Goal: Find contact information: Find contact information

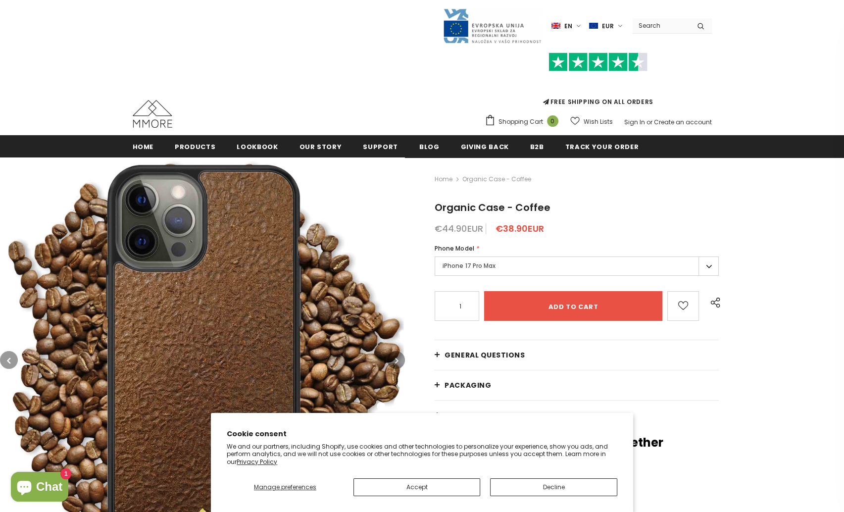
click at [156, 146] on ul "Home Products Products All Products All Collections BUNDLES Organic Collection" at bounding box center [422, 146] width 579 height 22
click at [145, 144] on span "Home" at bounding box center [143, 146] width 21 height 9
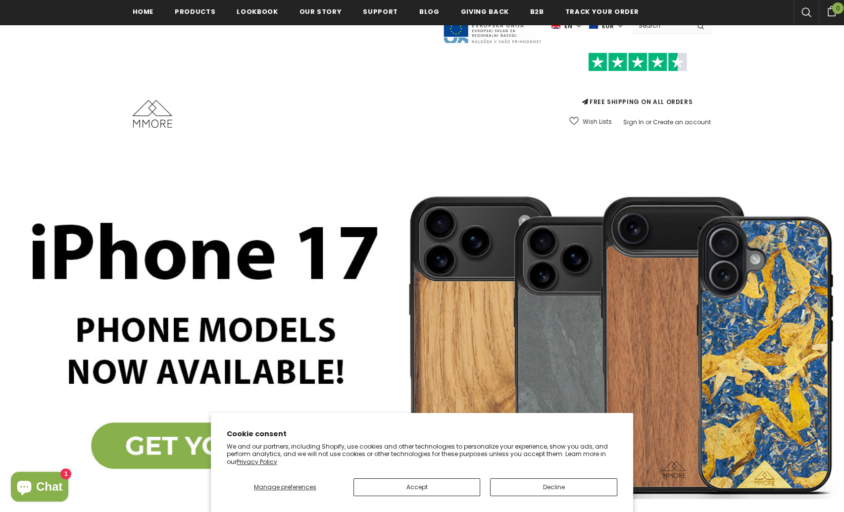
scroll to position [265, 0]
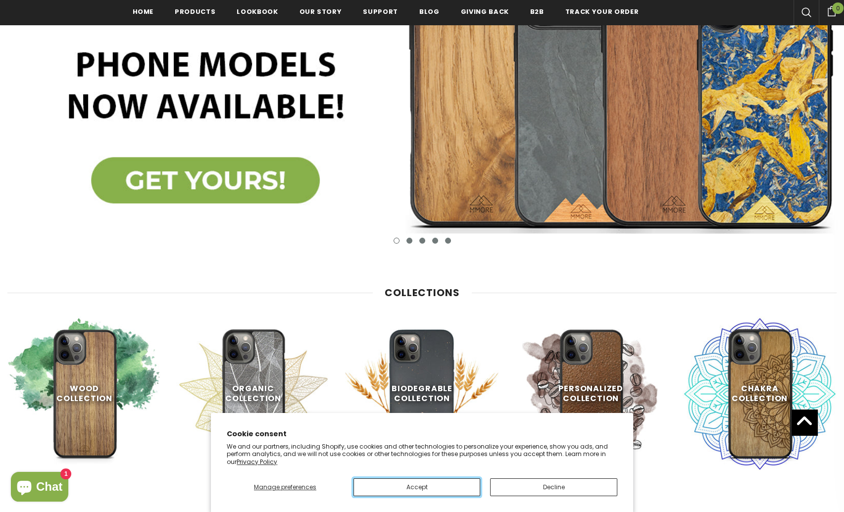
click at [456, 490] on button "Accept" at bounding box center [416, 487] width 127 height 18
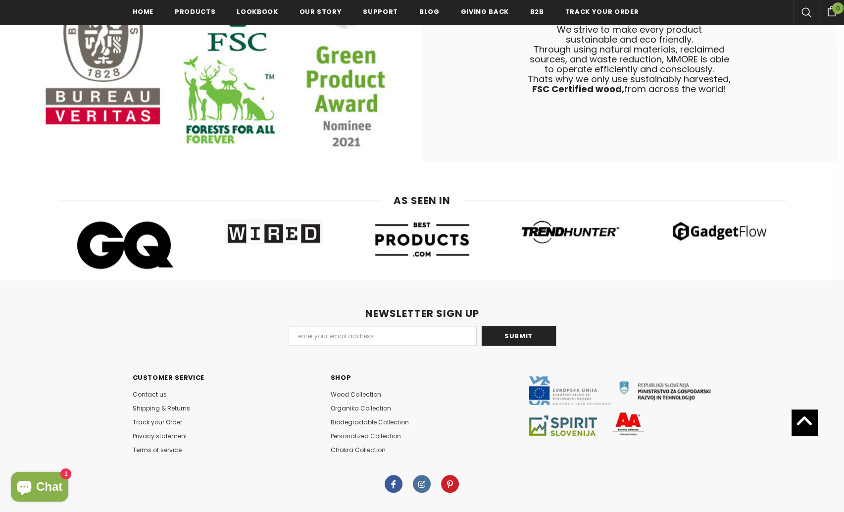
scroll to position [5649, 0]
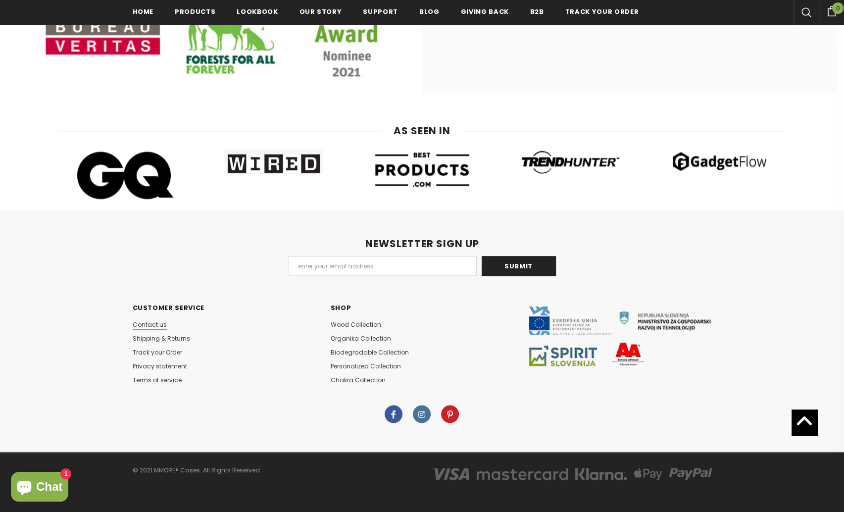
click at [154, 325] on span "Contact us" at bounding box center [150, 324] width 34 height 8
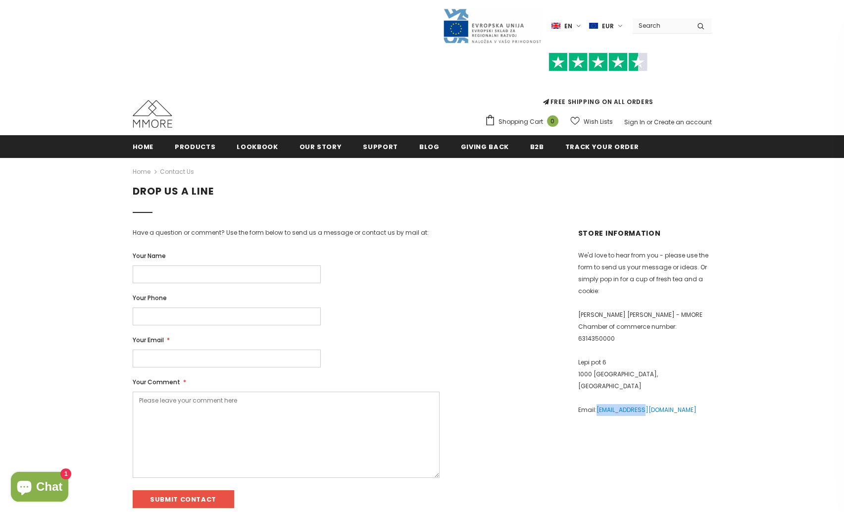
drag, startPoint x: 651, startPoint y: 399, endPoint x: 597, endPoint y: 400, distance: 54.5
click at [597, 404] on p "Email: info@mmore.net" at bounding box center [645, 410] width 134 height 12
drag, startPoint x: 597, startPoint y: 400, endPoint x: 614, endPoint y: 397, distance: 18.0
copy link "info@mmore.net"
